Goal: Task Accomplishment & Management: Manage account settings

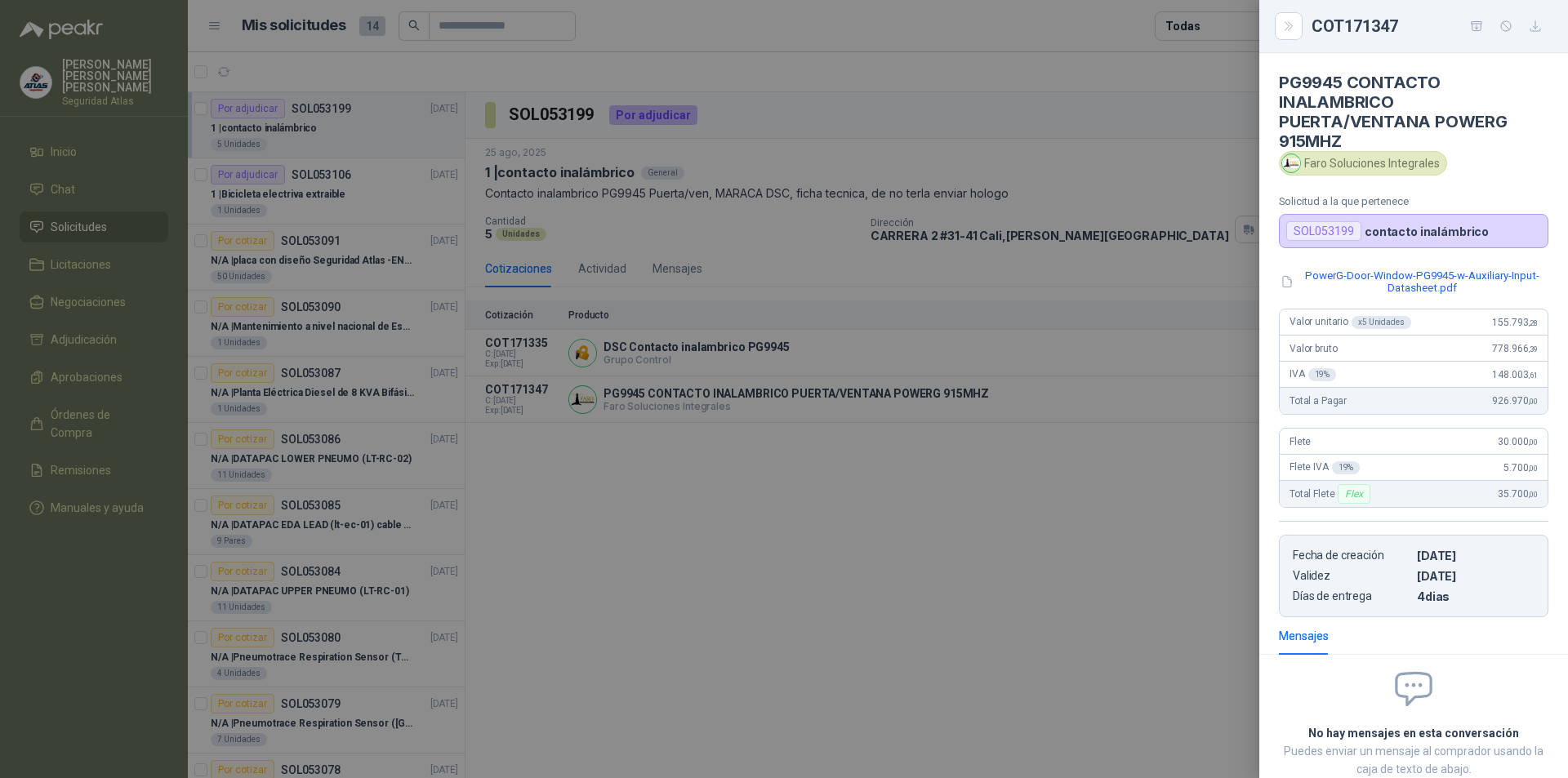
scroll to position [104, 0]
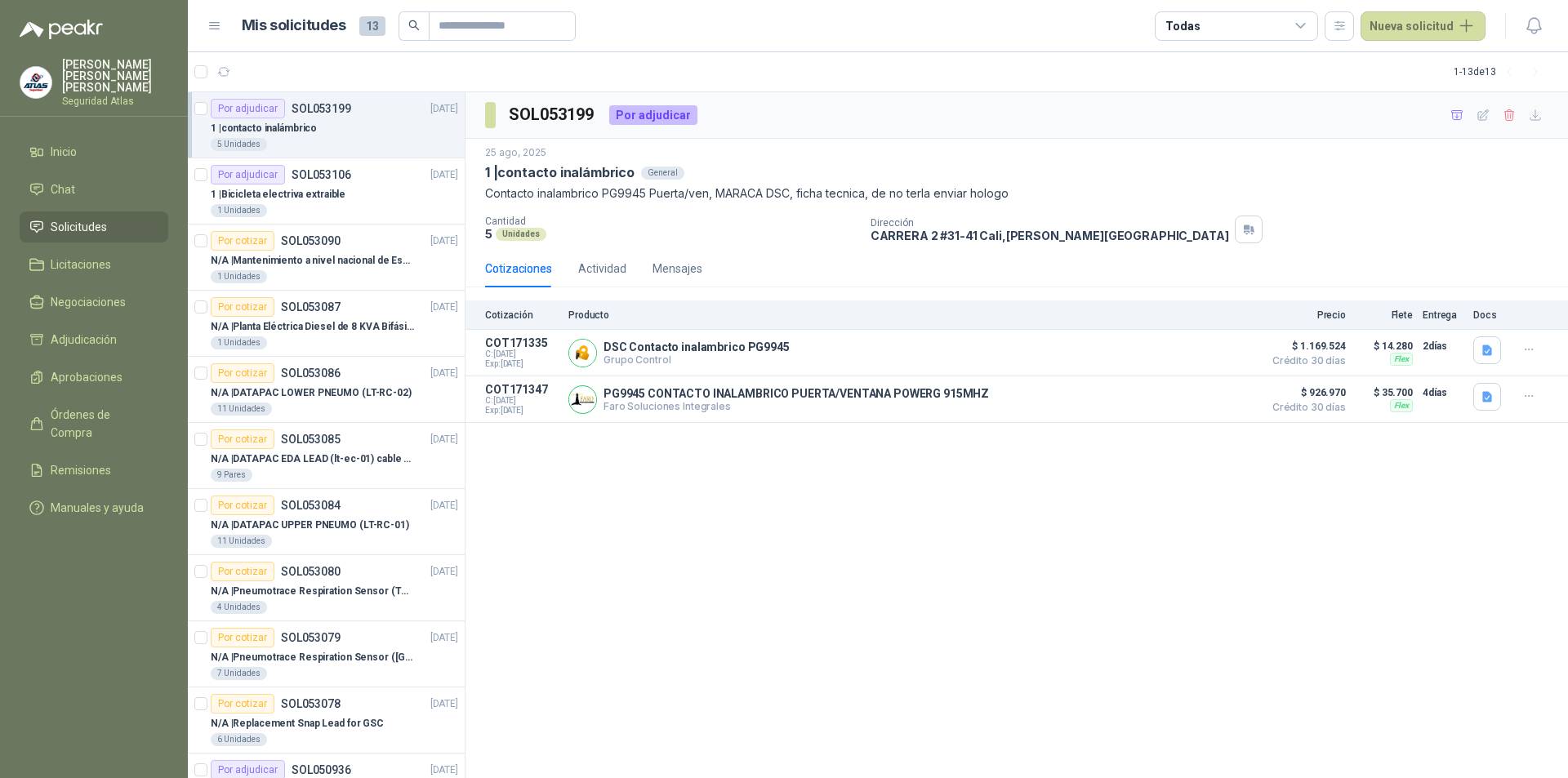
click at [44, 80] on img at bounding box center [36, 82] width 31 height 31
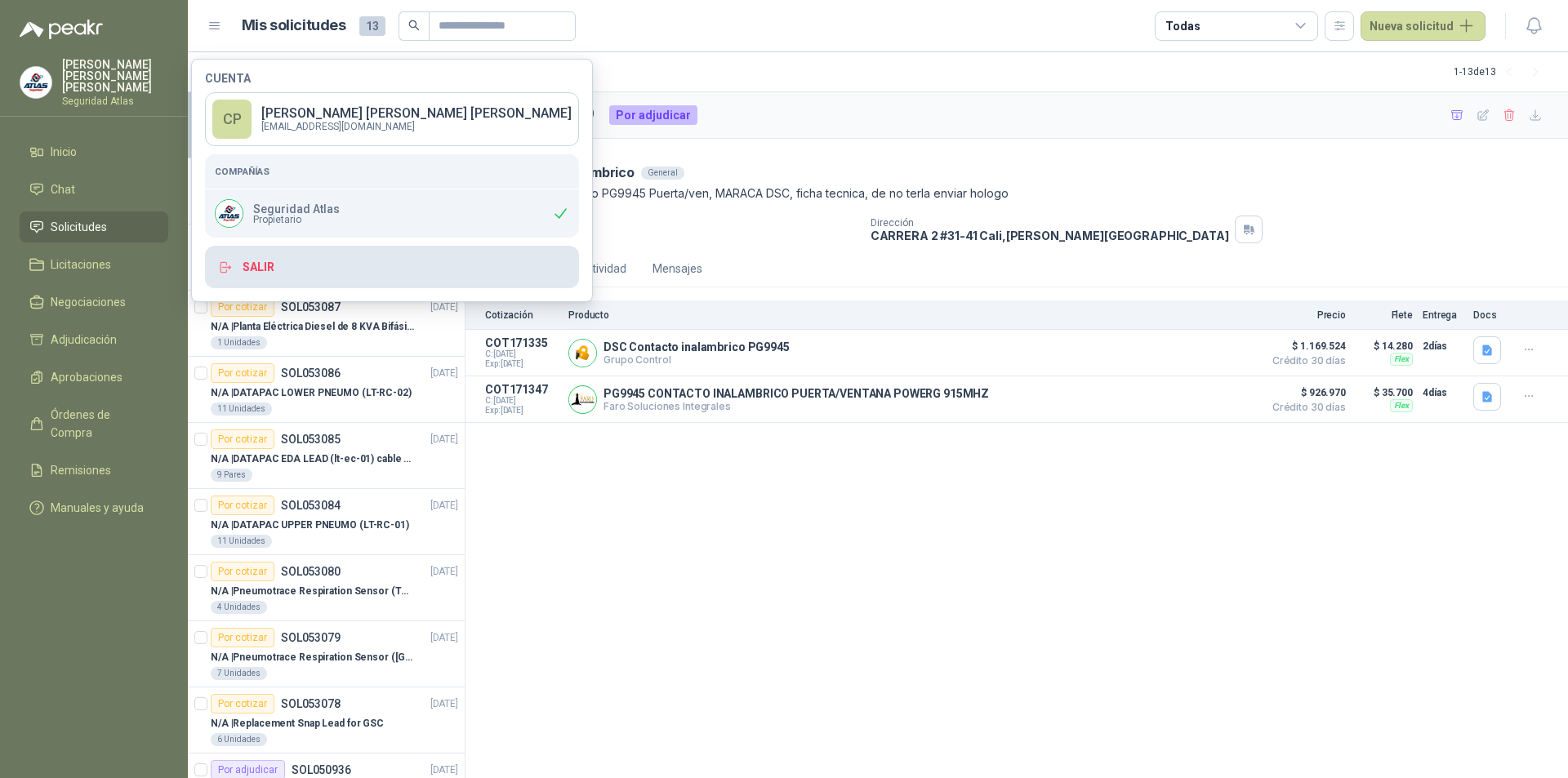
drag, startPoint x: 300, startPoint y: 259, endPoint x: 328, endPoint y: 266, distance: 28.9
click at [302, 259] on button "Salir" at bounding box center [392, 267] width 374 height 42
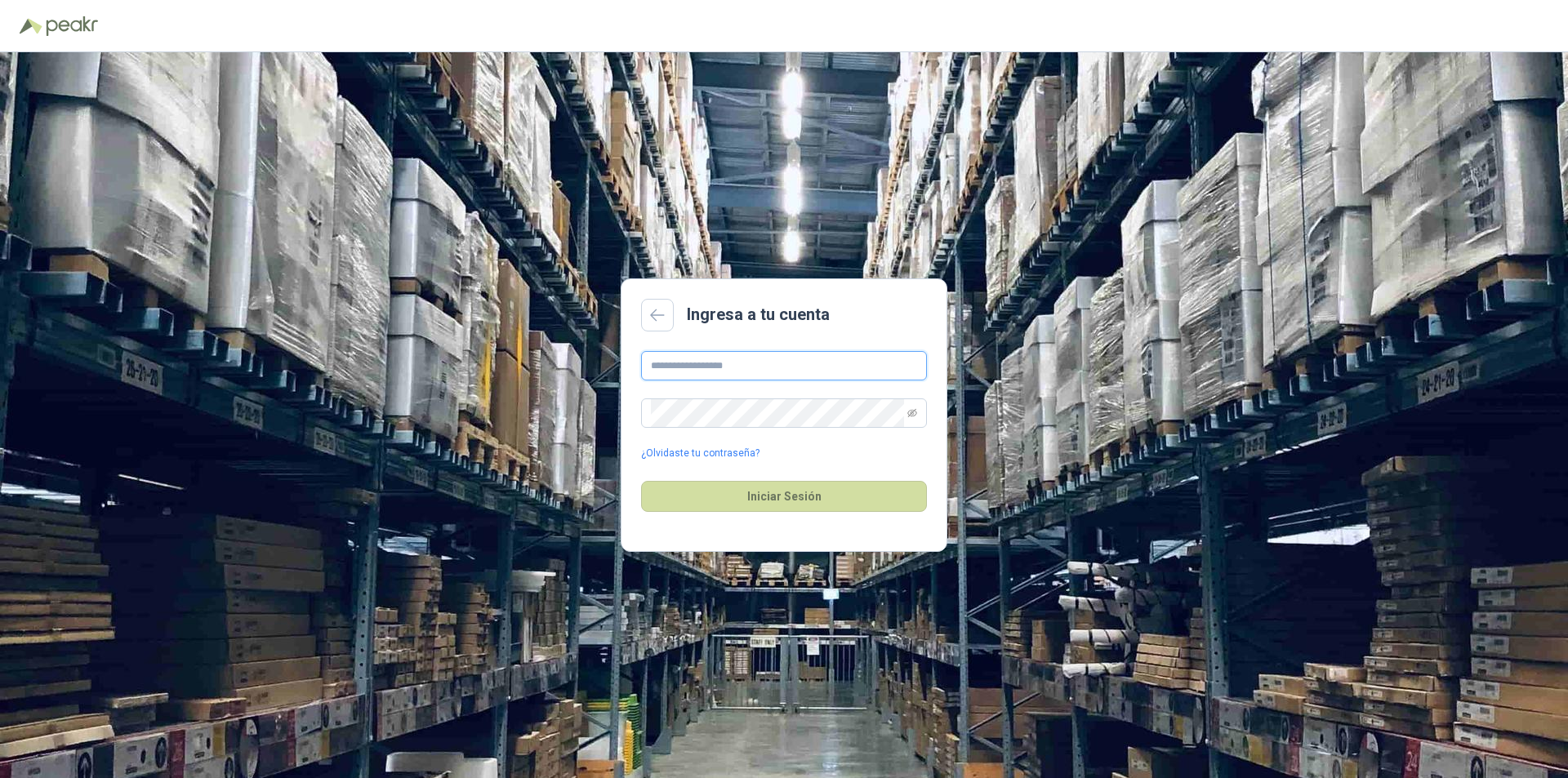
click at [721, 369] on input "text" at bounding box center [784, 366] width 286 height 30
type input "**********"
click at [812, 499] on button "Iniciar Sesión" at bounding box center [784, 496] width 286 height 31
